Goal: Task Accomplishment & Management: Manage account settings

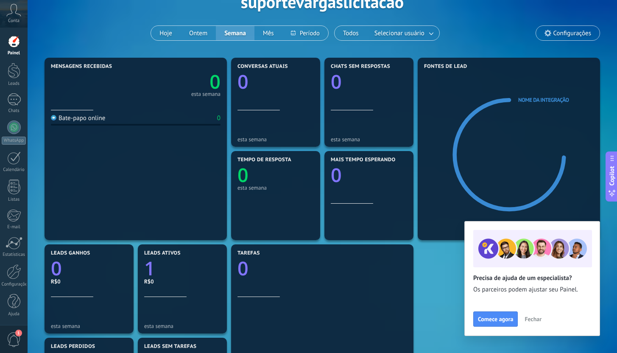
scroll to position [62, 0]
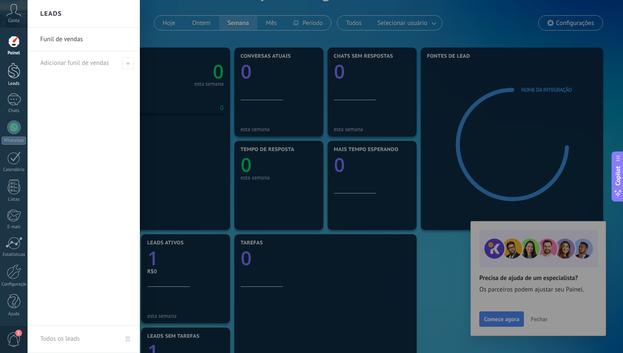
click at [17, 81] on div "Leads" at bounding box center [14, 84] width 25 height 6
